Goal: Task Accomplishment & Management: Manage account settings

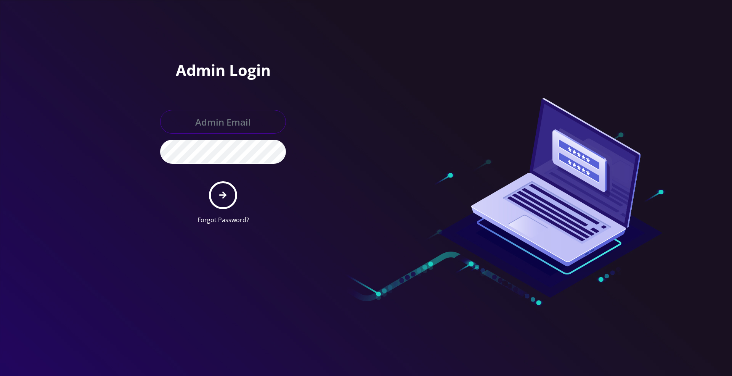
type input "[PERSON_NAME][EMAIL_ADDRESS][DOMAIN_NAME]"
click at [224, 197] on icon "submit" at bounding box center [222, 194] width 7 height 7
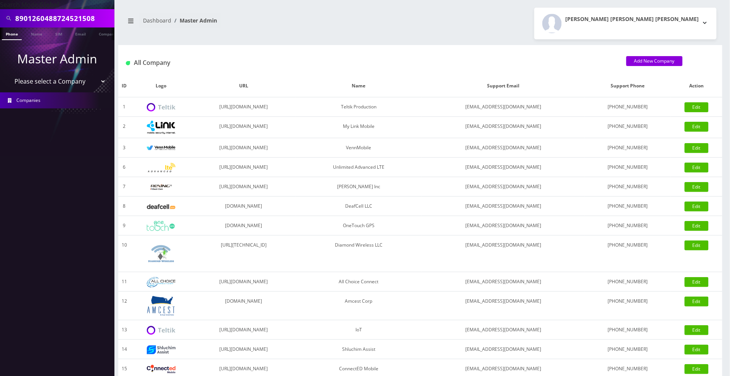
click at [31, 80] on select "Please select a Company Teltik Production My Link Mobile VennMobile Unlimited A…" at bounding box center [57, 81] width 97 height 14
select select "13"
click at [9, 74] on select "Please select a Company Teltik Production My Link Mobile VennMobile Unlimited A…" at bounding box center [57, 81] width 97 height 14
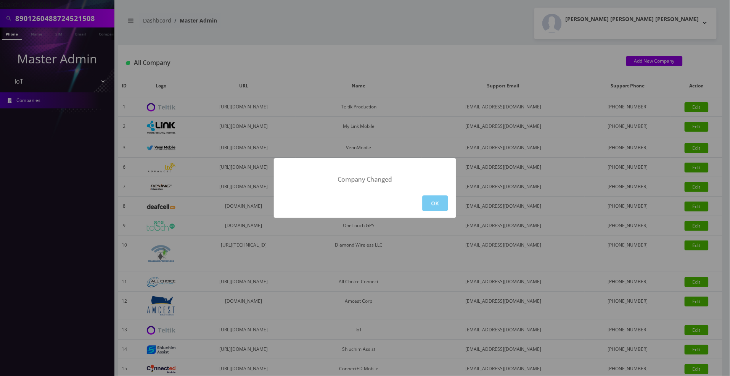
click at [423, 199] on button "OK" at bounding box center [435, 203] width 26 height 16
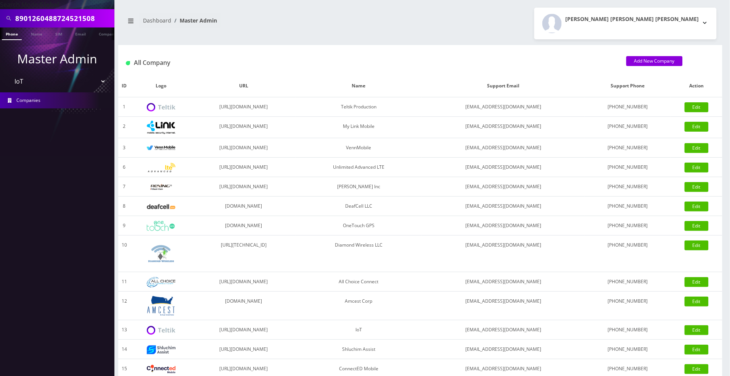
drag, startPoint x: 100, startPoint y: 19, endPoint x: -26, endPoint y: 11, distance: 125.7
click at [0, 11] on html "Search Mode: Global 8901260488724521508 Phone Name SIM Email Company Customer M…" at bounding box center [365, 262] width 730 height 524
paste input "584707896246"
type input "8901260584707896246"
click at [63, 37] on link "SIM" at bounding box center [58, 33] width 14 height 13
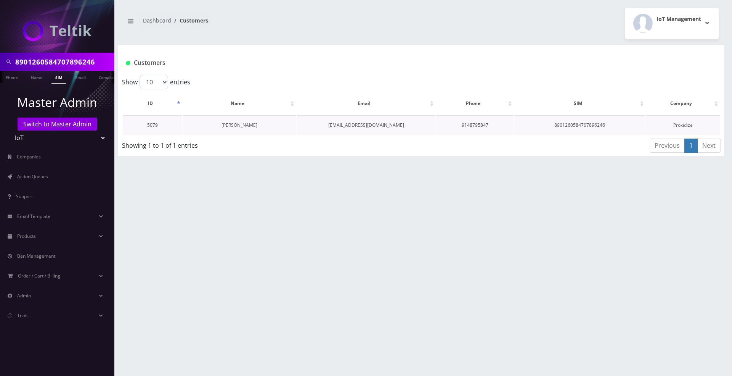
click at [227, 127] on link "Abdallah ABUELEZZ" at bounding box center [240, 125] width 36 height 6
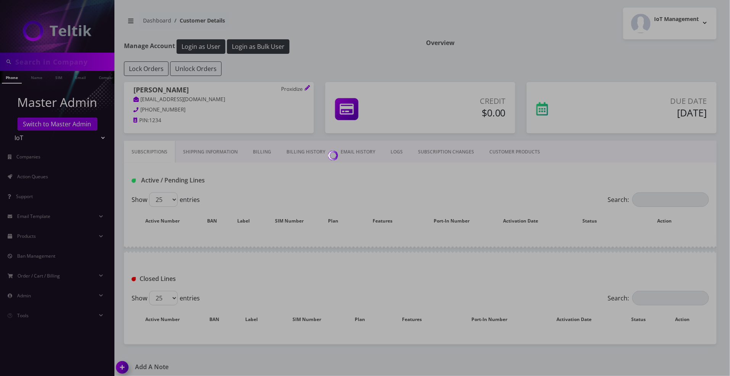
type input "8901260584707896246"
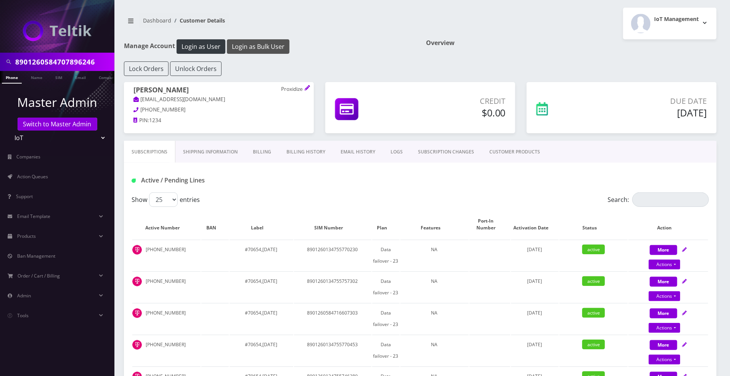
click at [245, 43] on button "Login as Bulk User" at bounding box center [258, 46] width 63 height 14
click at [646, 198] on input "Search:" at bounding box center [670, 199] width 77 height 14
paste input "8901260584707896246"
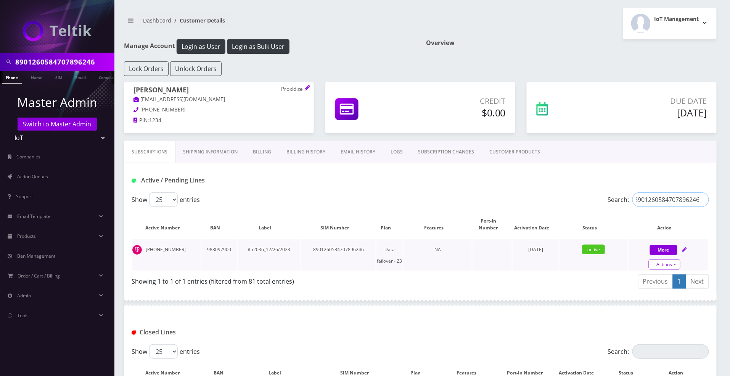
type input "8901260584707896246"
click at [659, 262] on link "Actions" at bounding box center [665, 264] width 32 height 10
select select "T-Mobile SIM - 5"
select select "237"
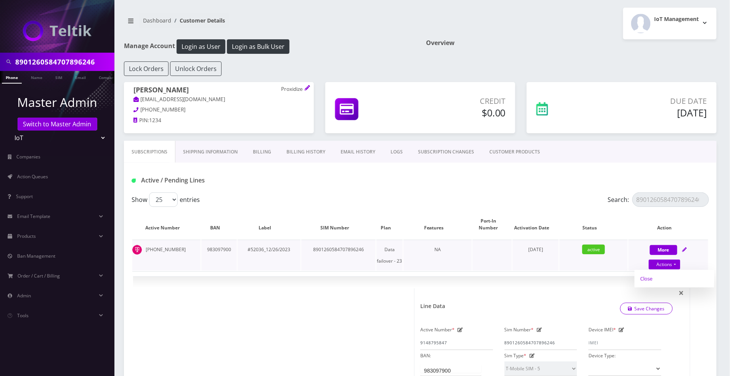
click at [654, 281] on link "Close" at bounding box center [675, 278] width 80 height 11
type input "08/11/2025"
select select "T-Mobile SIM - 5"
select select "237"
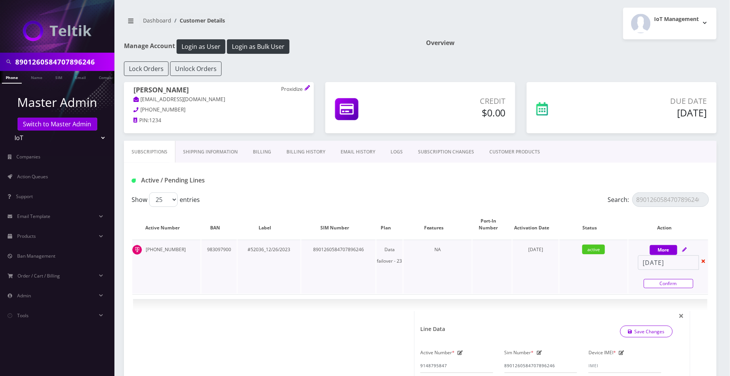
click at [656, 284] on link "Confirm" at bounding box center [669, 283] width 50 height 9
select select "T-Mobile SIM - 5"
select select "237"
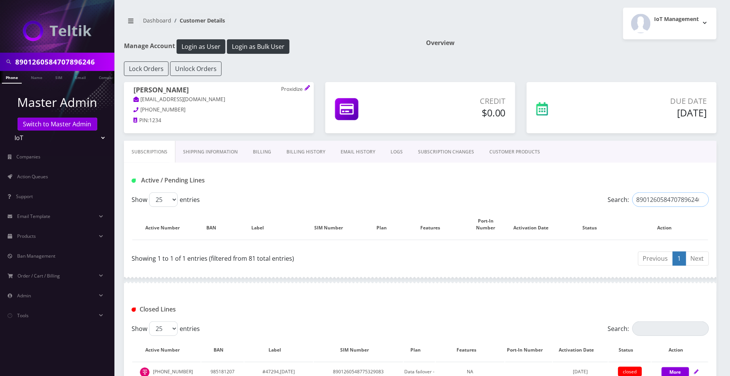
click at [678, 196] on input "8901260584707896246" at bounding box center [670, 199] width 77 height 14
paste input "47780398331"
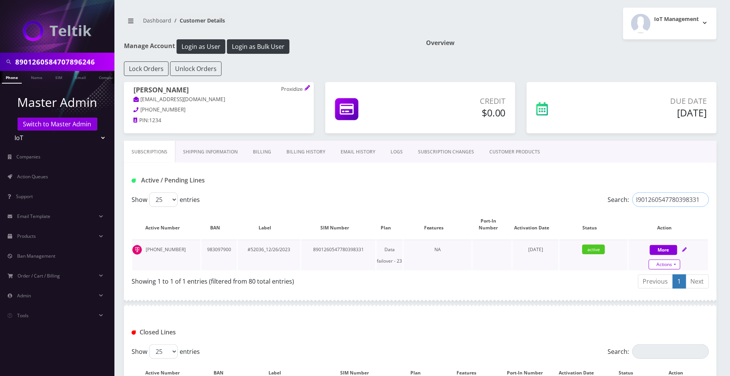
type input "8901260547780398331"
click at [670, 268] on link "Actions" at bounding box center [665, 264] width 32 height 10
select select "T-Mobile SIM - 5"
select select "237"
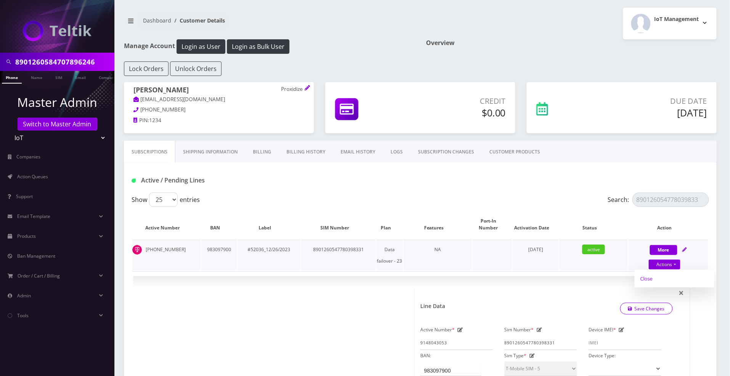
click at [648, 280] on link "Close" at bounding box center [675, 278] width 80 height 11
type input "08/11/2025"
select select "T-Mobile SIM - 5"
select select "237"
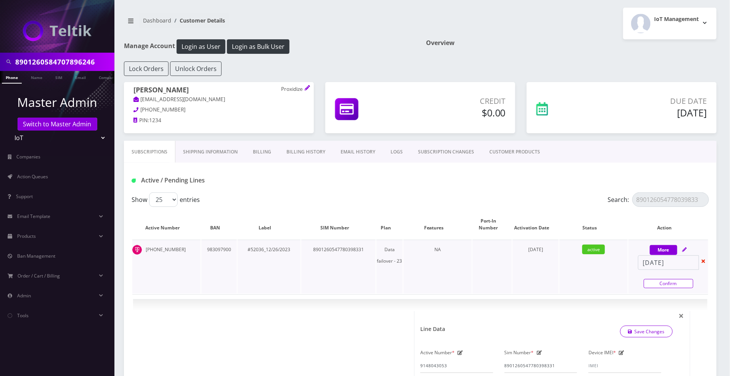
click at [674, 280] on link "Confirm" at bounding box center [669, 283] width 50 height 9
select select "T-Mobile SIM - 5"
select select "237"
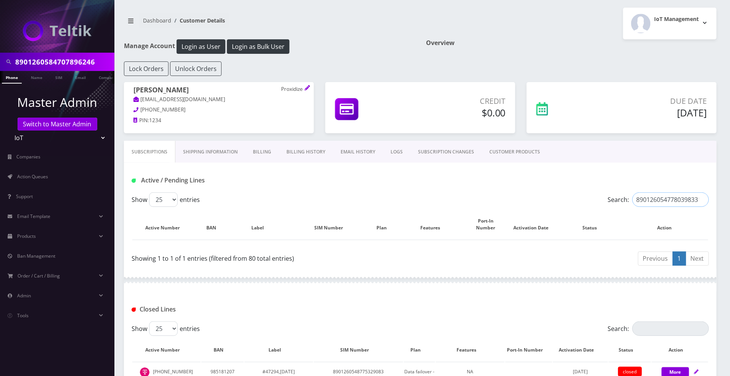
click at [655, 204] on input "8901260547780398331" at bounding box center [670, 199] width 77 height 14
paste input "15"
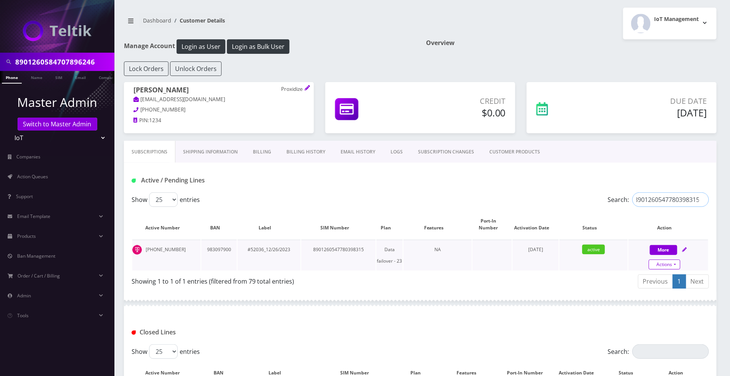
type input "8901260547780398315"
click at [666, 265] on link "Actions" at bounding box center [665, 264] width 32 height 10
select select "T-Mobile SIM - 5"
select select "237"
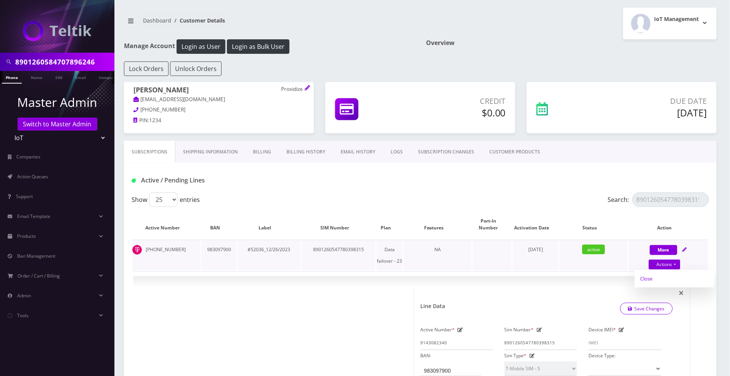
click at [657, 277] on link "Close" at bounding box center [675, 278] width 80 height 11
type input "08/11/2025"
select select "T-Mobile SIM - 5"
select select "237"
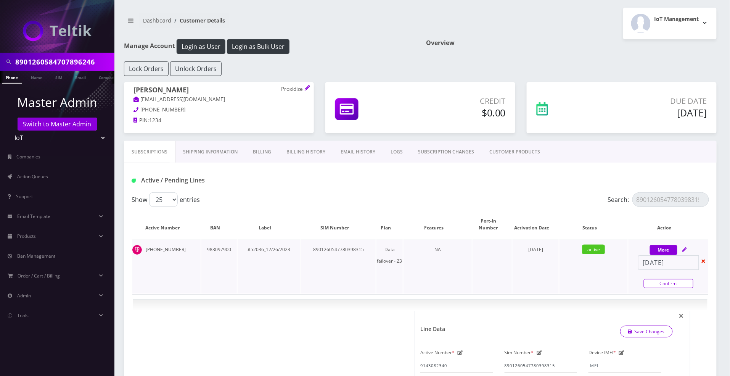
click at [658, 284] on link "Confirm" at bounding box center [669, 283] width 50 height 9
select select "T-Mobile SIM - 5"
select select "237"
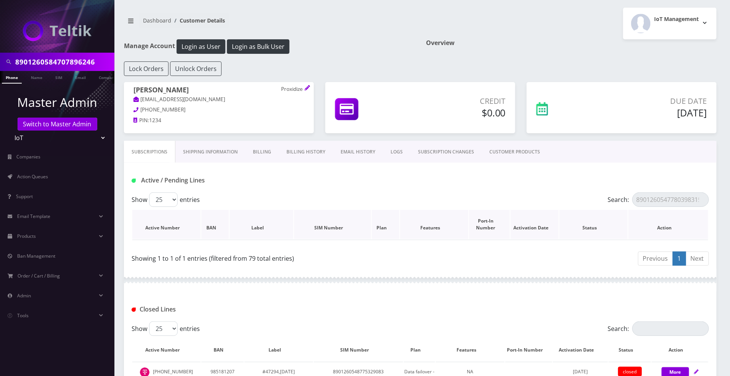
click at [626, 223] on th "Status" at bounding box center [594, 224] width 68 height 29
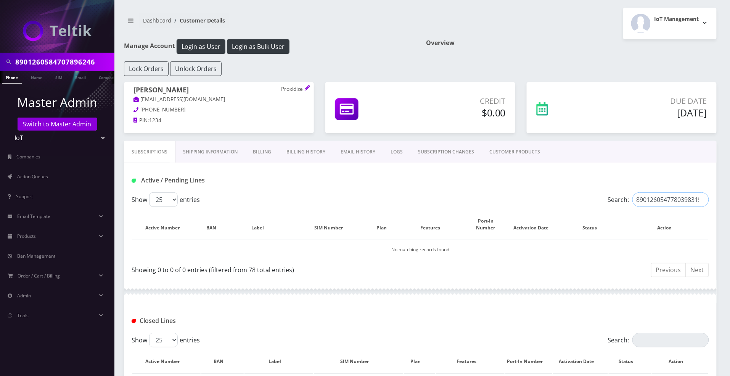
click at [657, 197] on input "8901260547780398315" at bounding box center [670, 199] width 77 height 14
paste input "26"
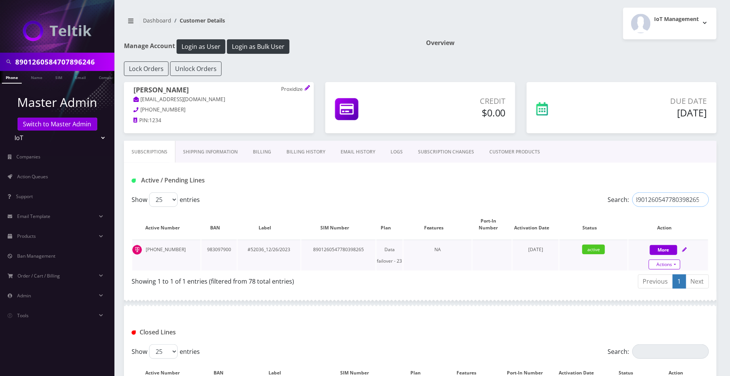
type input "8901260547780398265"
click at [665, 264] on link "Actions" at bounding box center [665, 264] width 32 height 10
select select "T-Mobile SIM - 5"
select select "237"
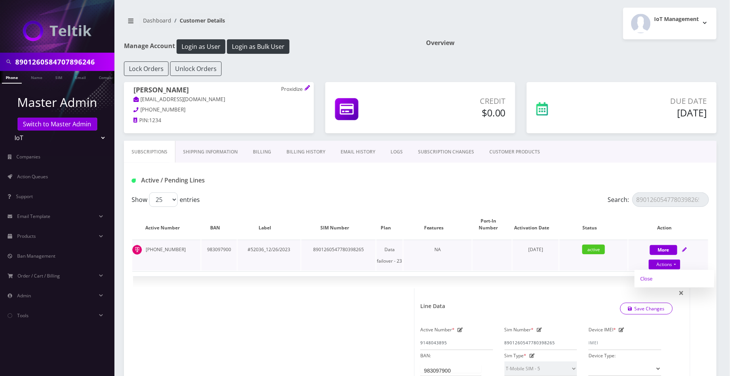
click at [645, 277] on link "Close" at bounding box center [675, 278] width 80 height 11
type input "08/11/2025"
select select "T-Mobile SIM - 5"
select select "237"
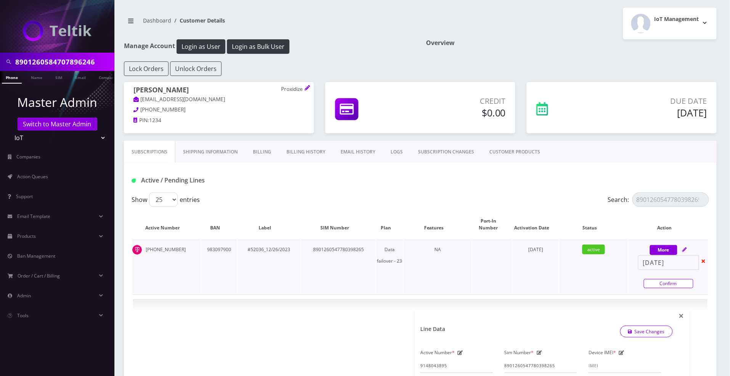
click at [665, 284] on link "Confirm" at bounding box center [669, 283] width 50 height 9
select select "T-Mobile SIM - 5"
select select "237"
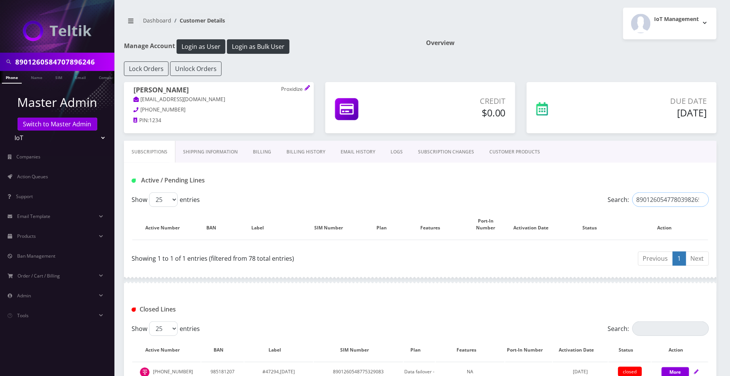
click at [635, 201] on input "8901260547780398265" at bounding box center [670, 199] width 77 height 14
paste input "84707894480"
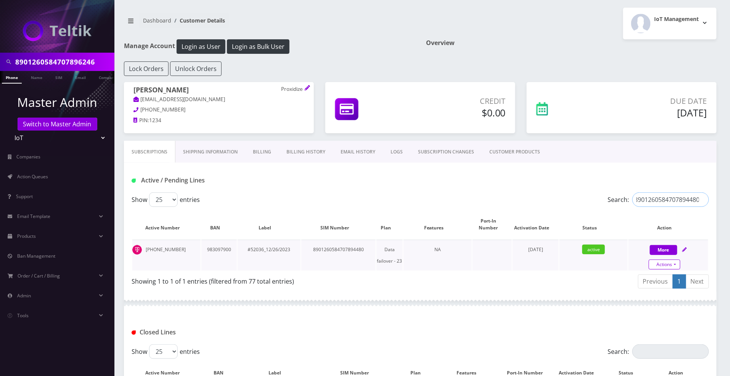
type input "8901260584707894480"
click at [658, 264] on link "Actions" at bounding box center [665, 264] width 32 height 10
select select "T-Mobile SIM - 5"
select select "237"
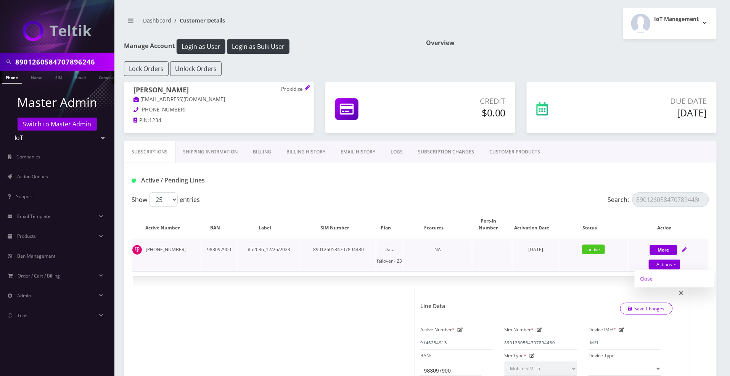
click at [644, 279] on link "Close" at bounding box center [675, 278] width 80 height 11
type input "08/11/2025"
select select "T-Mobile SIM - 5"
select select "237"
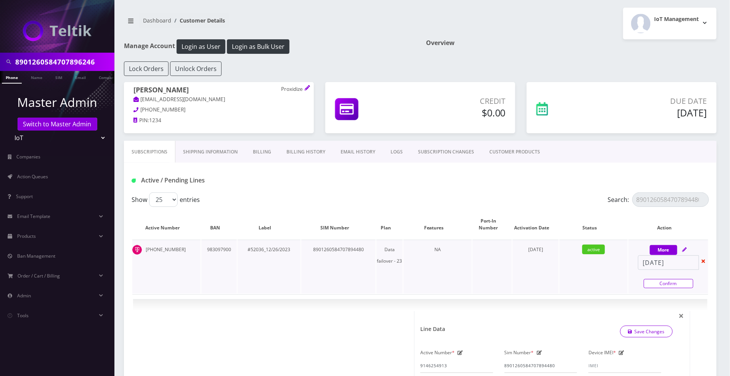
click at [661, 282] on link "Confirm" at bounding box center [669, 283] width 50 height 9
select select "T-Mobile SIM - 5"
select select "237"
